Goal: Obtain resource: Obtain resource

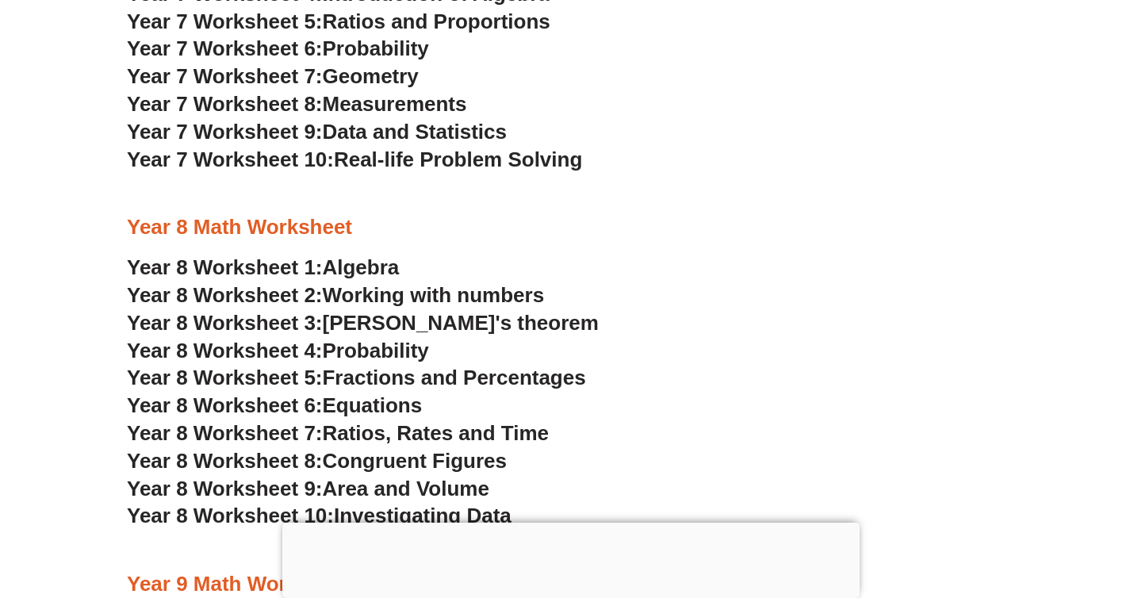
scroll to position [4779, 0]
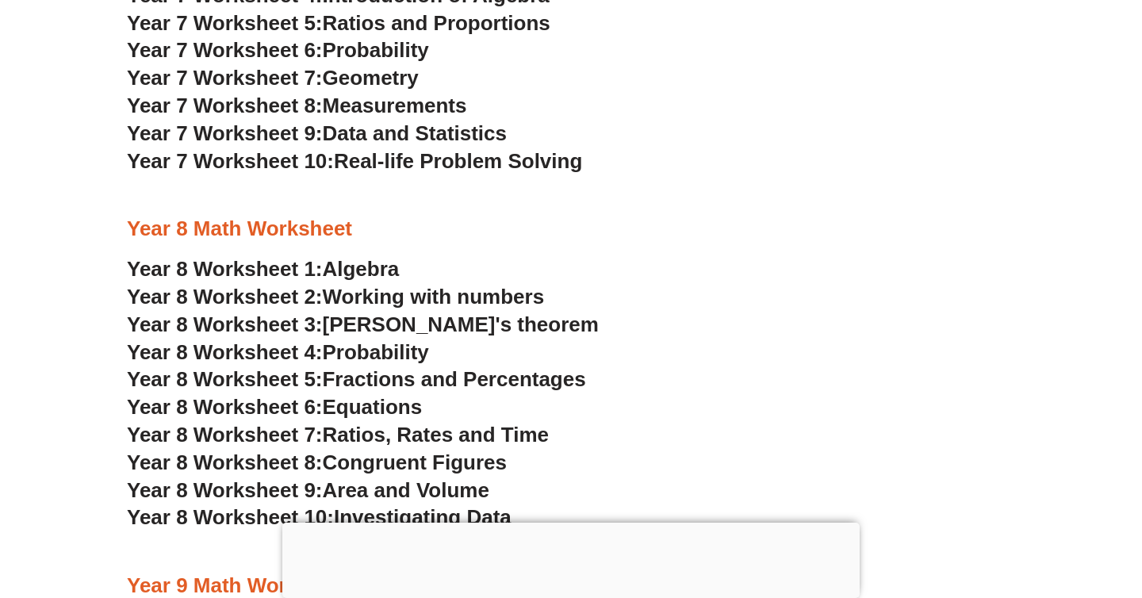
click at [362, 262] on span "Algebra" at bounding box center [361, 269] width 77 height 24
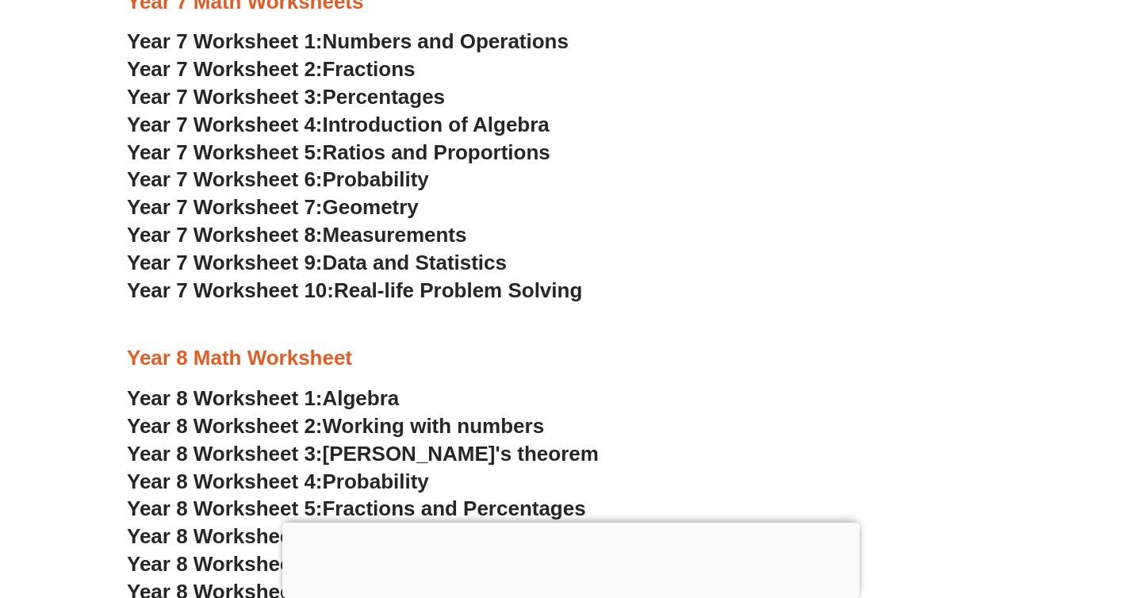
scroll to position [4554, 0]
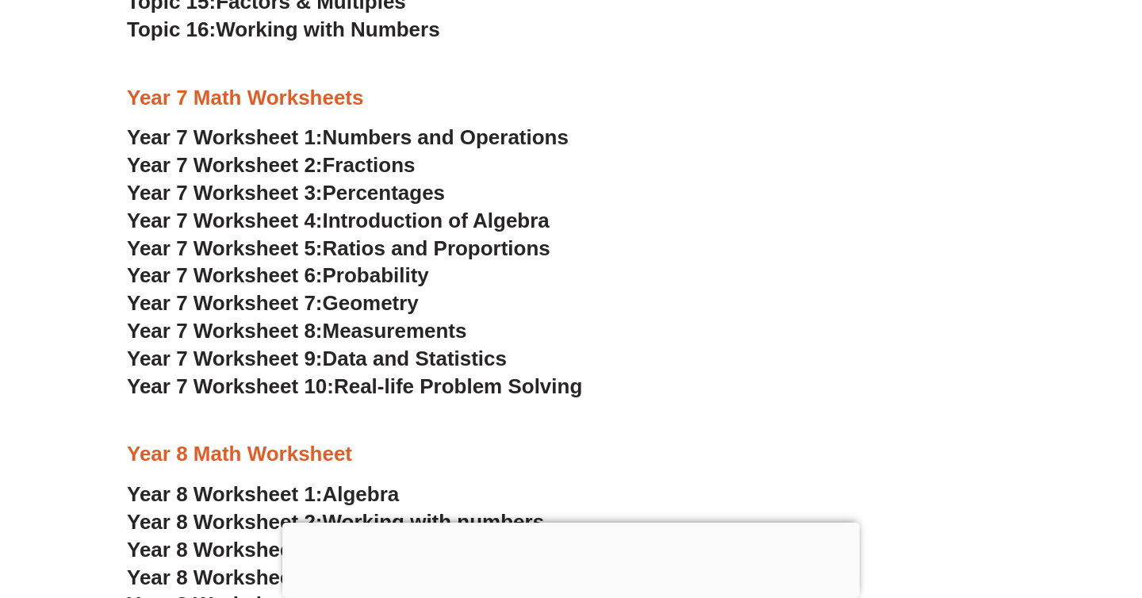
click at [389, 389] on span "Real-life Problem Solving" at bounding box center [458, 386] width 248 height 24
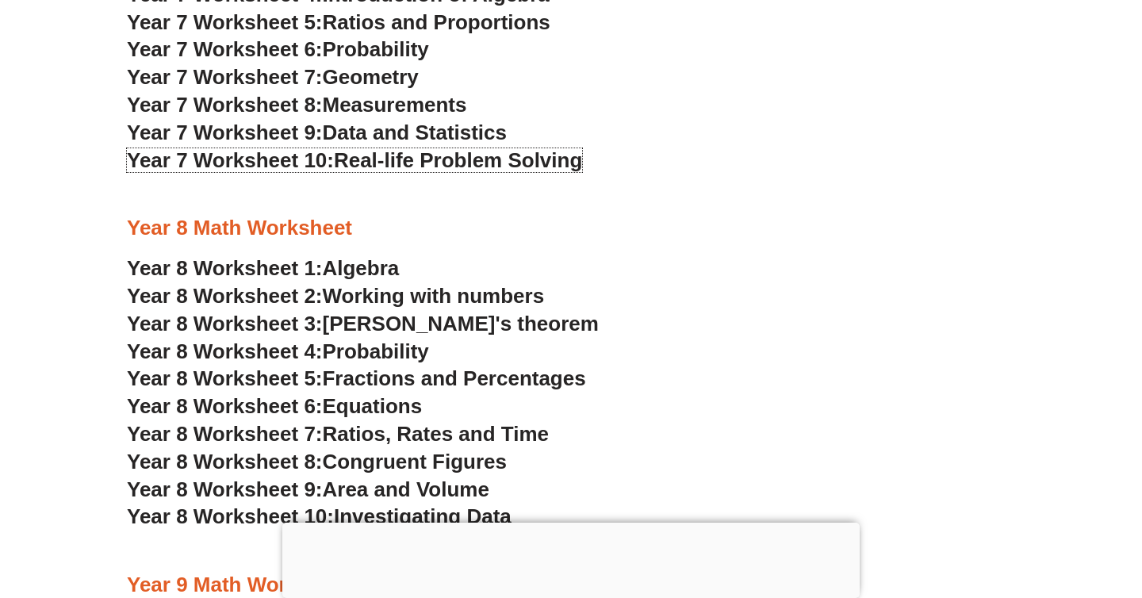
scroll to position [4779, 0]
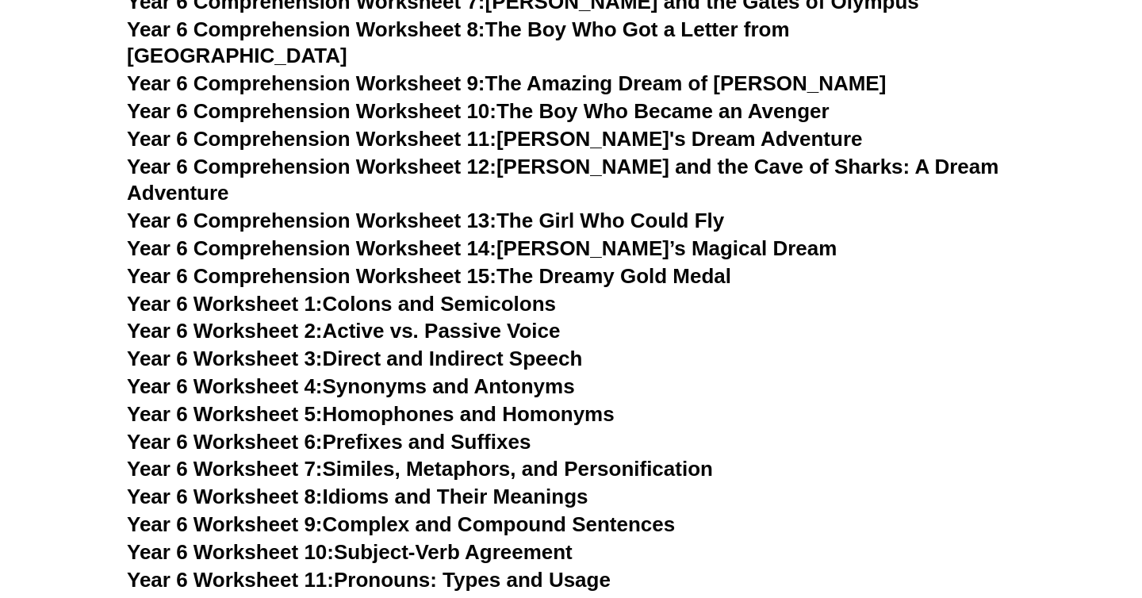
scroll to position [8889, 0]
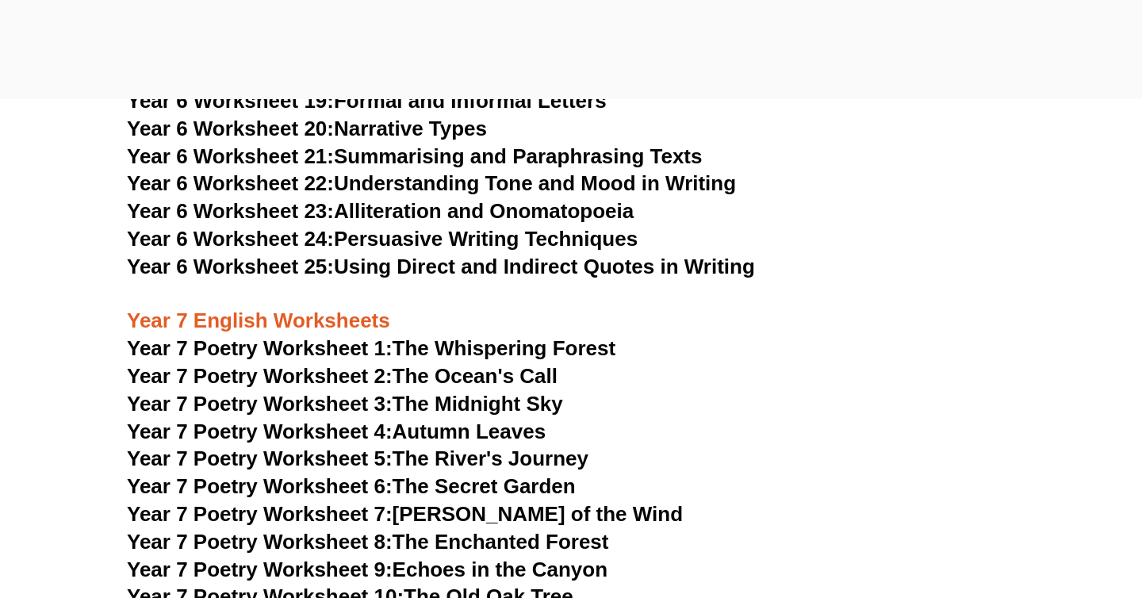
scroll to position [9682, 0]
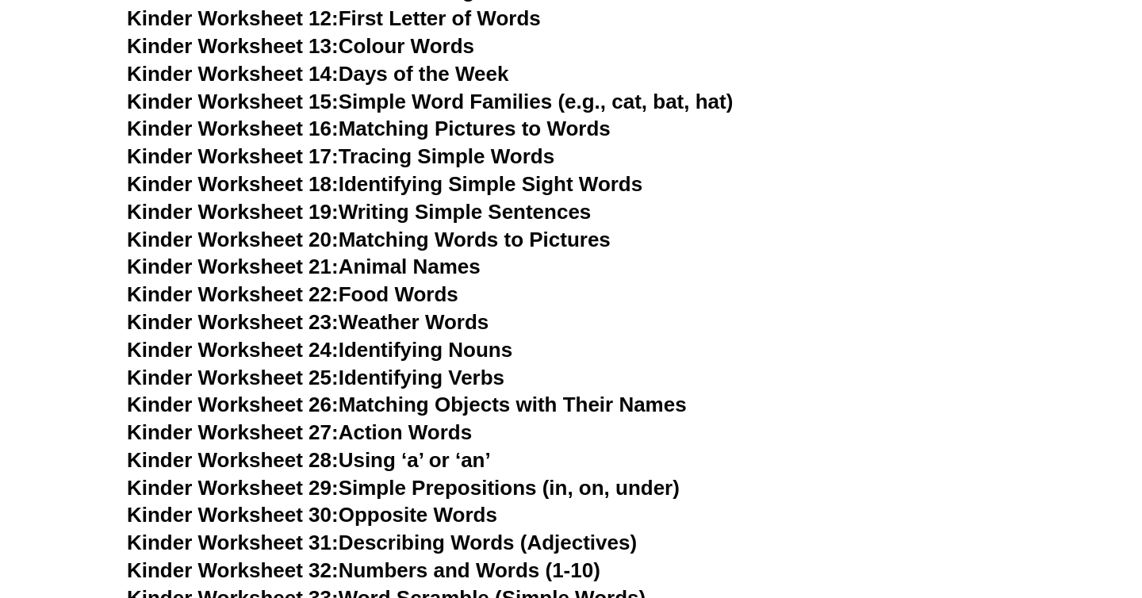
scroll to position [982, 0]
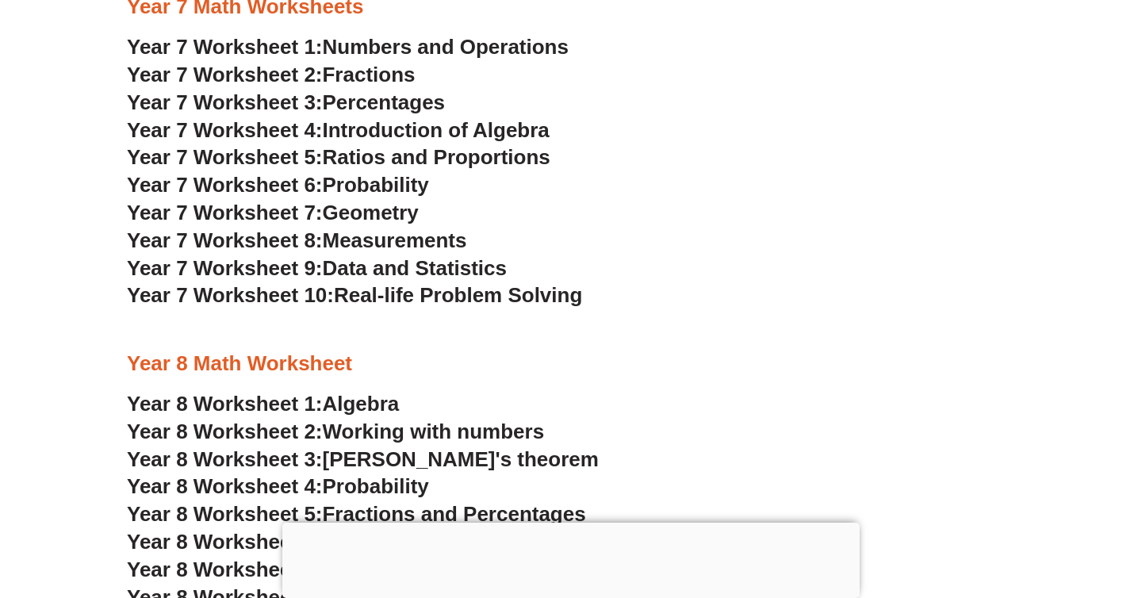
scroll to position [4665, 0]
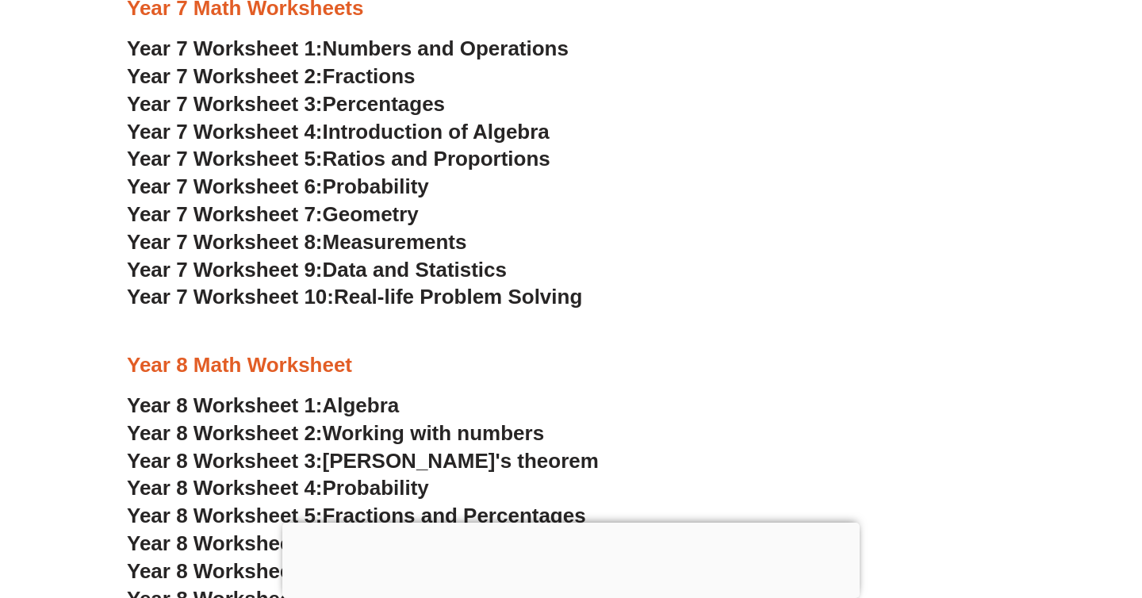
click at [545, 293] on span "Real-life Problem Solving" at bounding box center [458, 297] width 248 height 24
